Goal: Information Seeking & Learning: Learn about a topic

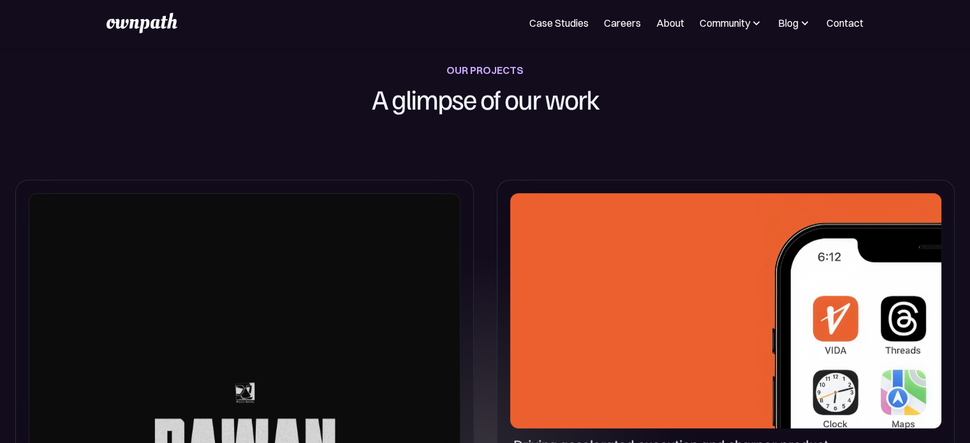
scroll to position [510, 0]
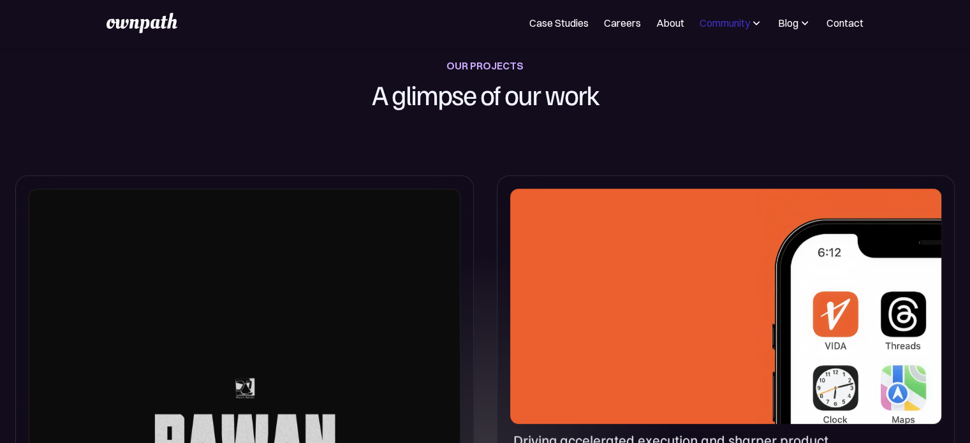
click at [703, 26] on div "Community" at bounding box center [725, 22] width 50 height 15
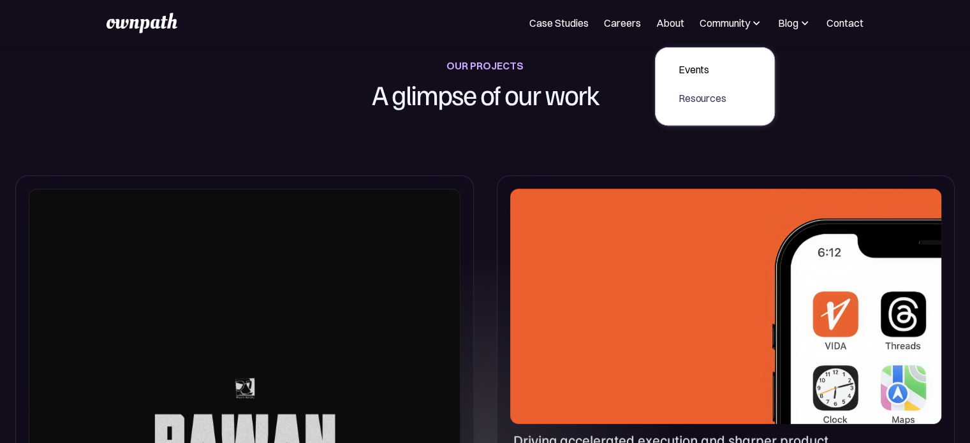
click at [705, 101] on div "Resources" at bounding box center [703, 98] width 48 height 15
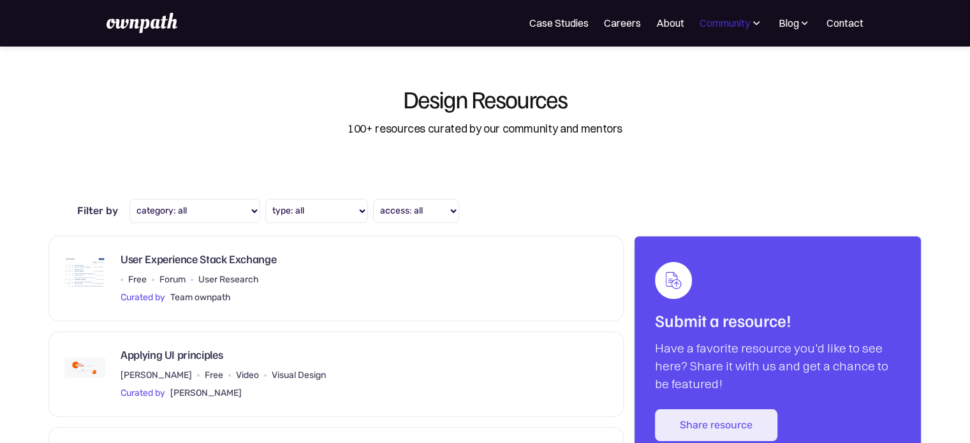
click at [732, 29] on div "Community" at bounding box center [725, 22] width 50 height 15
click at [696, 78] on link "Events" at bounding box center [702, 69] width 68 height 23
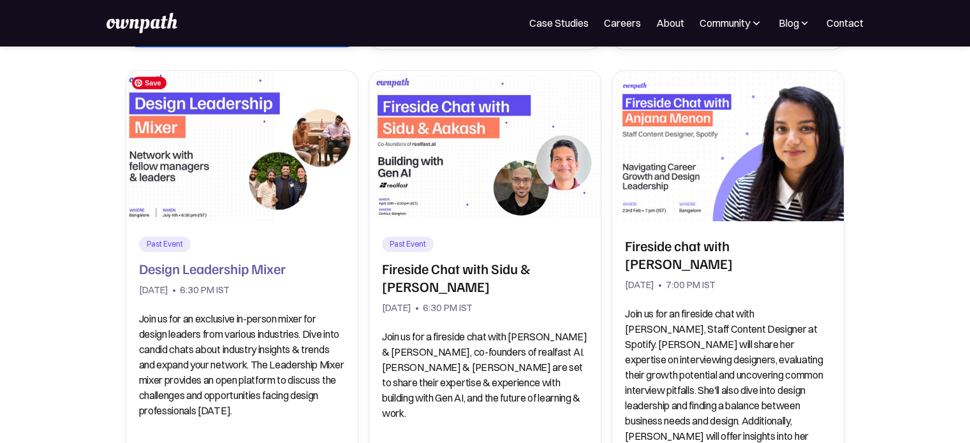
scroll to position [638, 0]
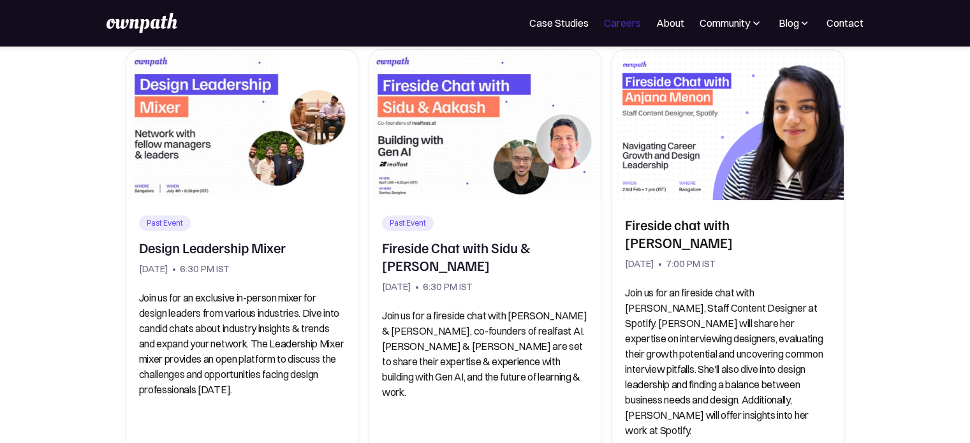
click at [621, 23] on link "Careers" at bounding box center [622, 22] width 37 height 15
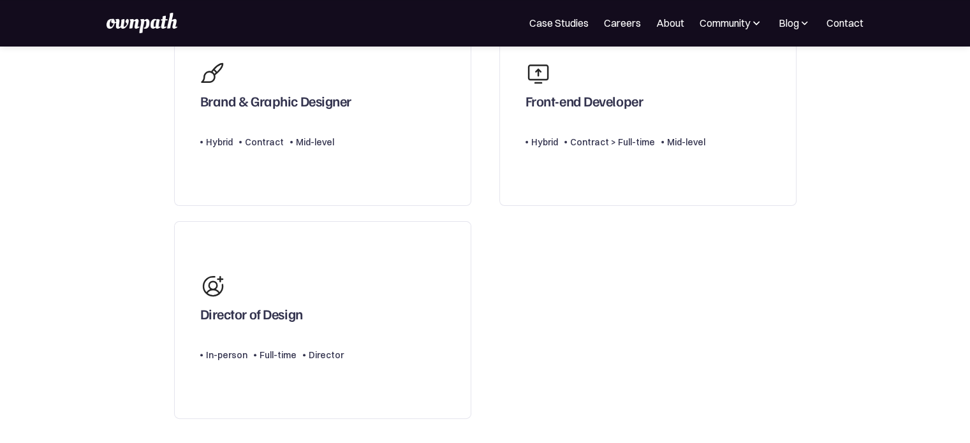
scroll to position [383, 0]
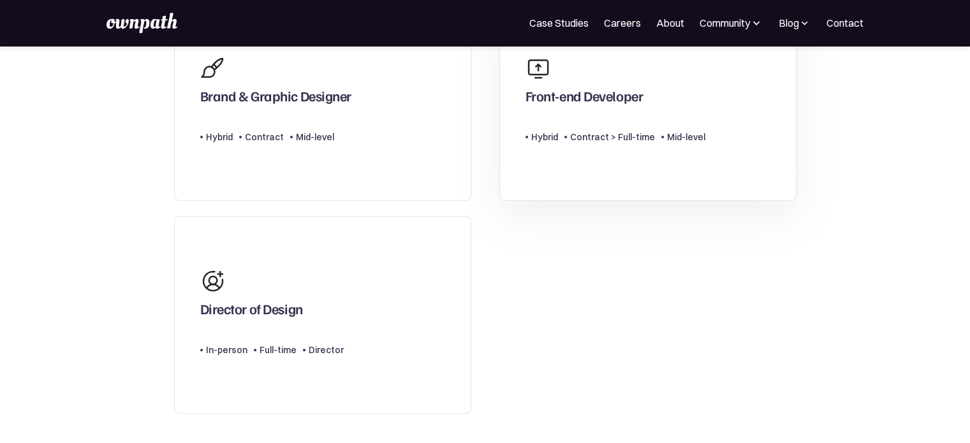
click at [609, 140] on div "Contract > Full-time" at bounding box center [612, 136] width 85 height 15
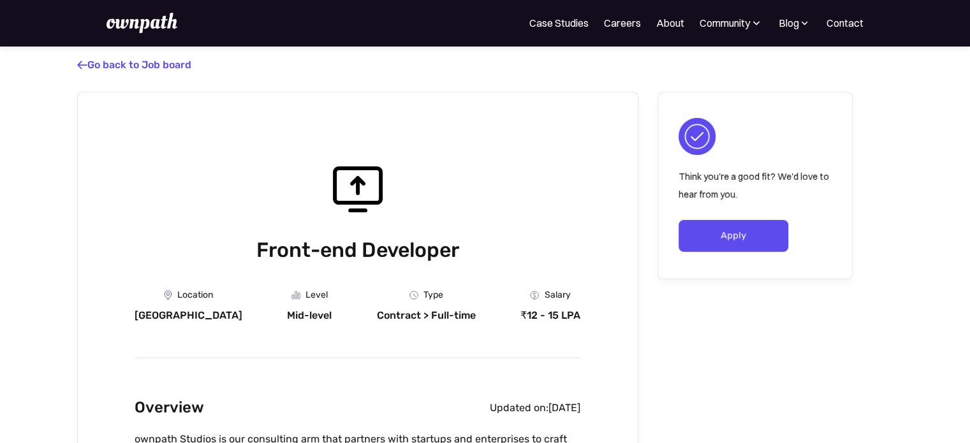
click at [151, 28] on img at bounding box center [142, 23] width 70 height 20
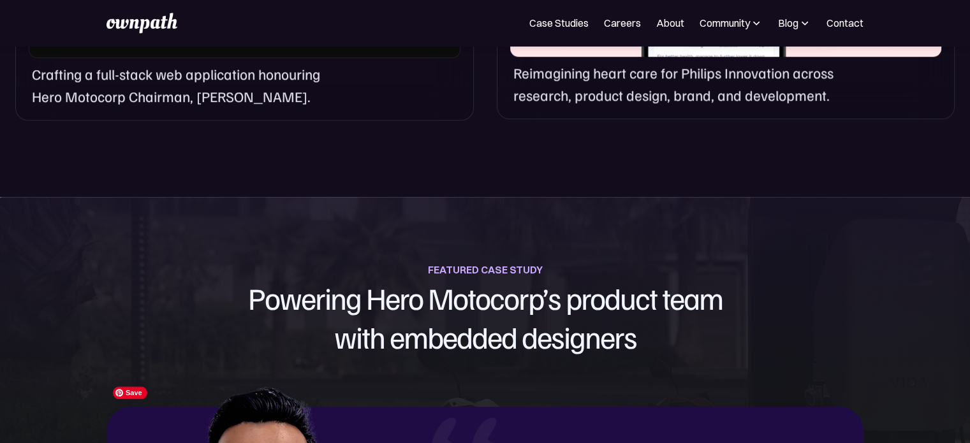
scroll to position [1467, 0]
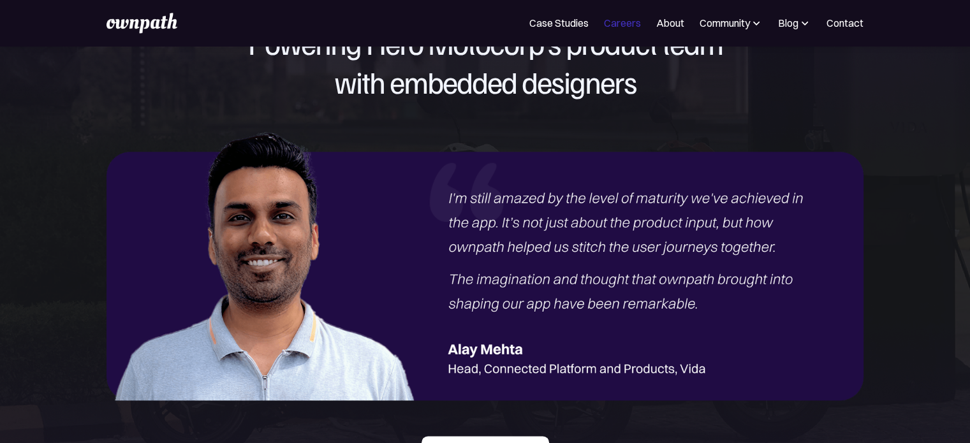
click at [615, 27] on link "Careers" at bounding box center [622, 22] width 37 height 15
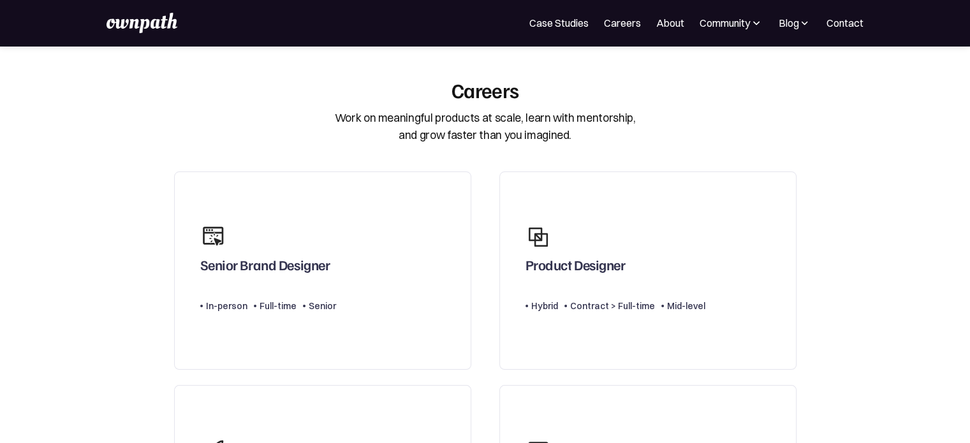
click at [806, 27] on img at bounding box center [805, 23] width 12 height 13
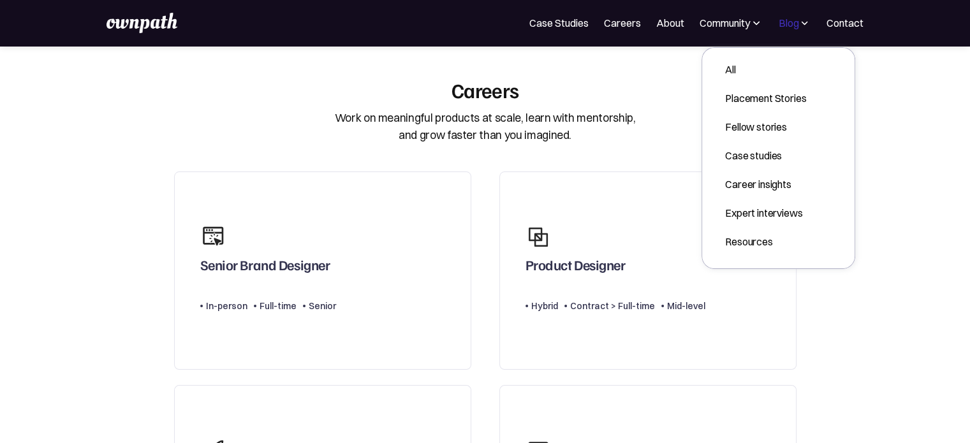
drag, startPoint x: 804, startPoint y: 22, endPoint x: 797, endPoint y: 21, distance: 7.0
click at [804, 22] on img at bounding box center [805, 23] width 12 height 13
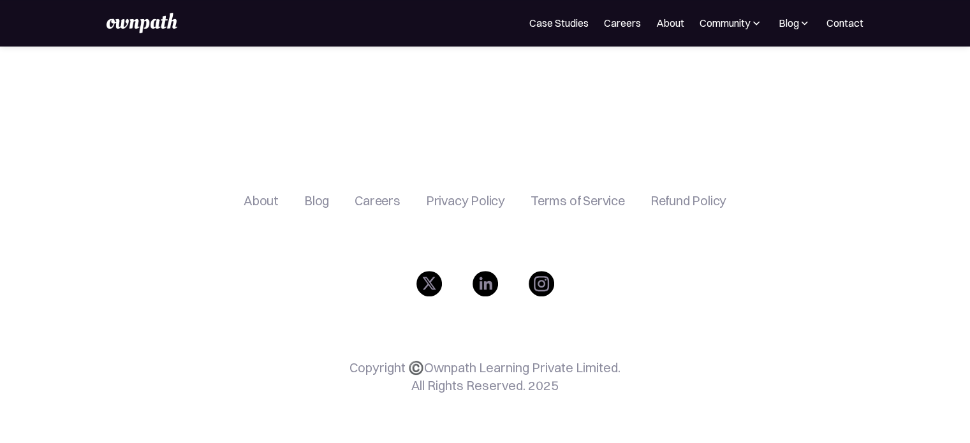
scroll to position [804, 0]
click at [541, 17] on link "Case Studies" at bounding box center [558, 22] width 59 height 15
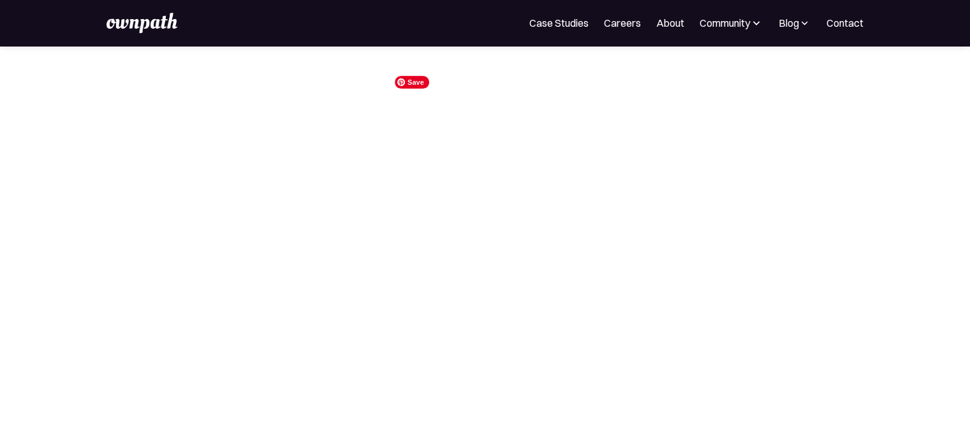
scroll to position [319, 0]
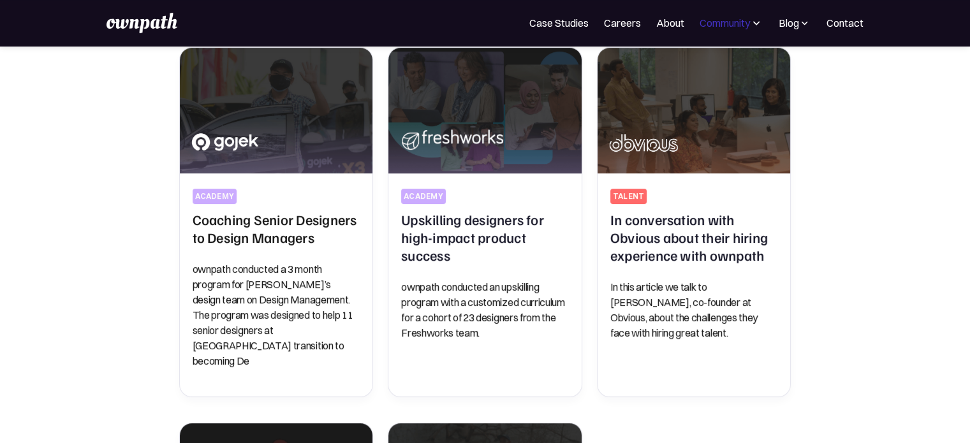
click at [714, 29] on div "Community" at bounding box center [725, 22] width 50 height 15
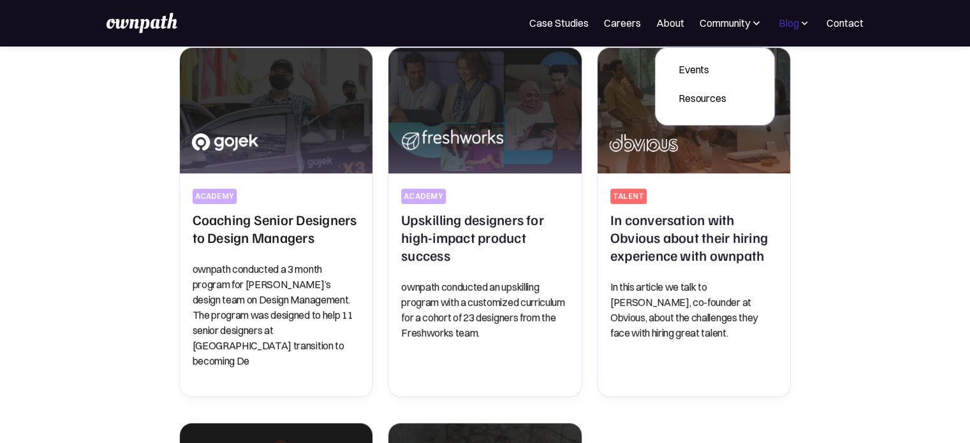
click at [792, 24] on div "Blog" at bounding box center [788, 22] width 20 height 15
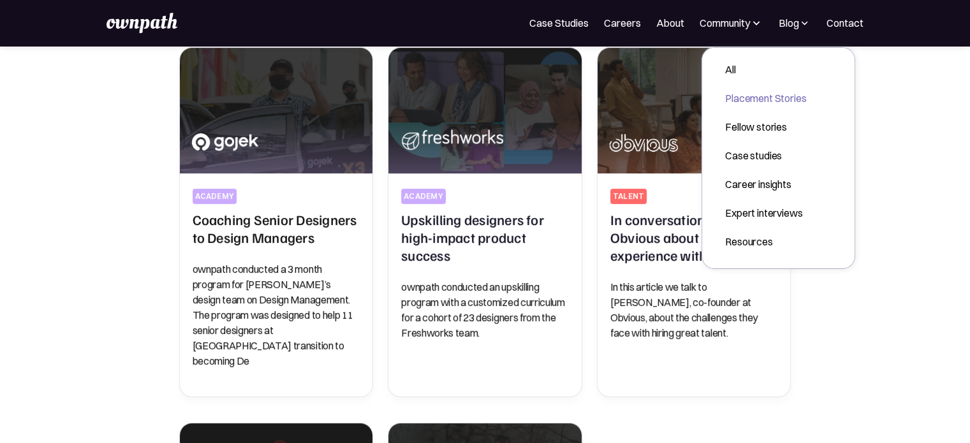
click at [770, 101] on div "Placement Stories" at bounding box center [765, 98] width 81 height 15
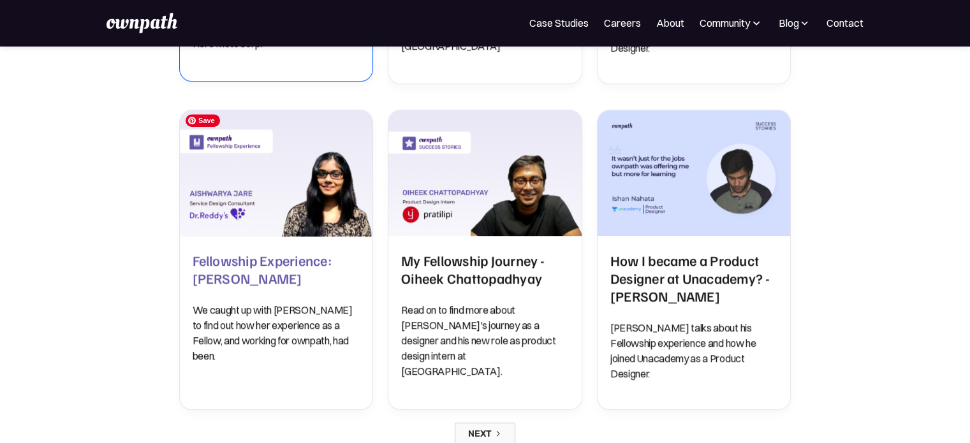
scroll to position [1020, 0]
